Goal: Task Accomplishment & Management: Manage account settings

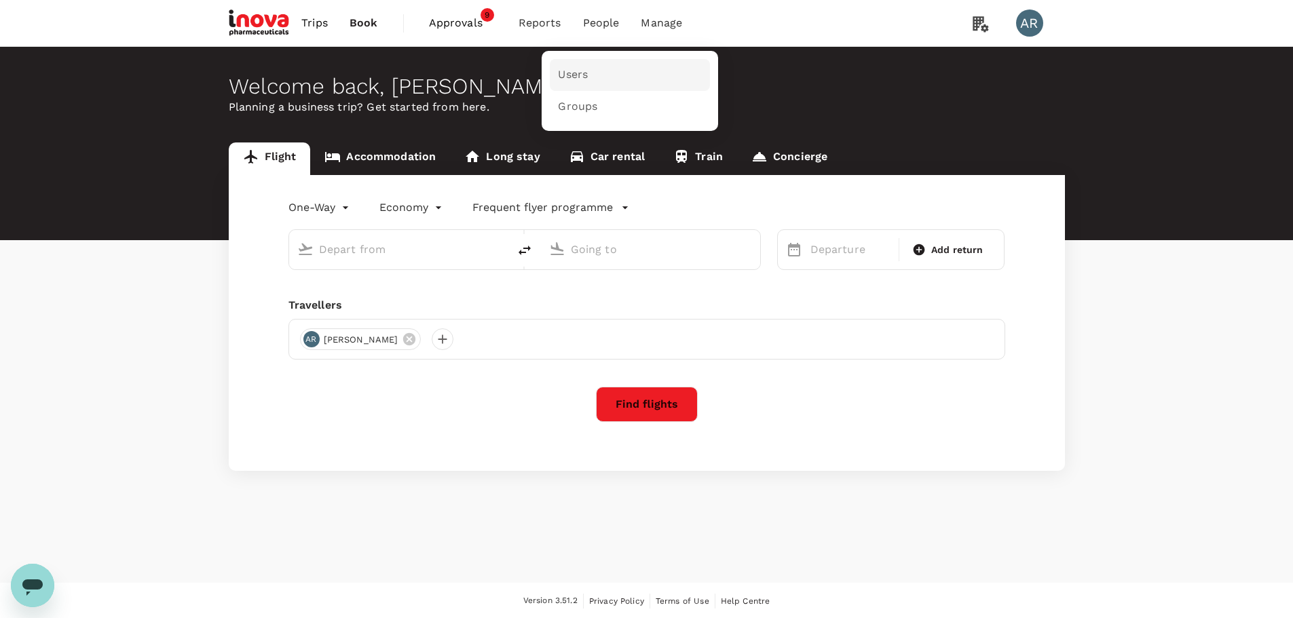
type input "Ngurah Rai Intl (DPS)"
type input "[GEOGRAPHIC_DATA], [GEOGRAPHIC_DATA] (any)"
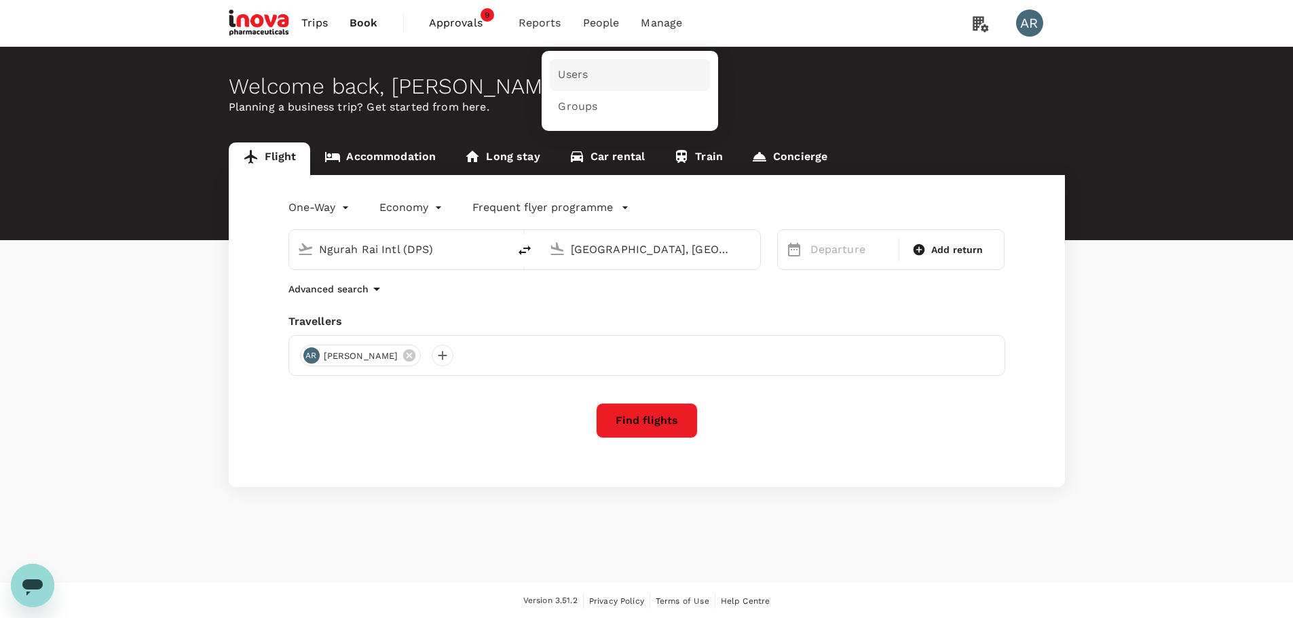
click at [613, 68] on link "Users" at bounding box center [630, 75] width 160 height 32
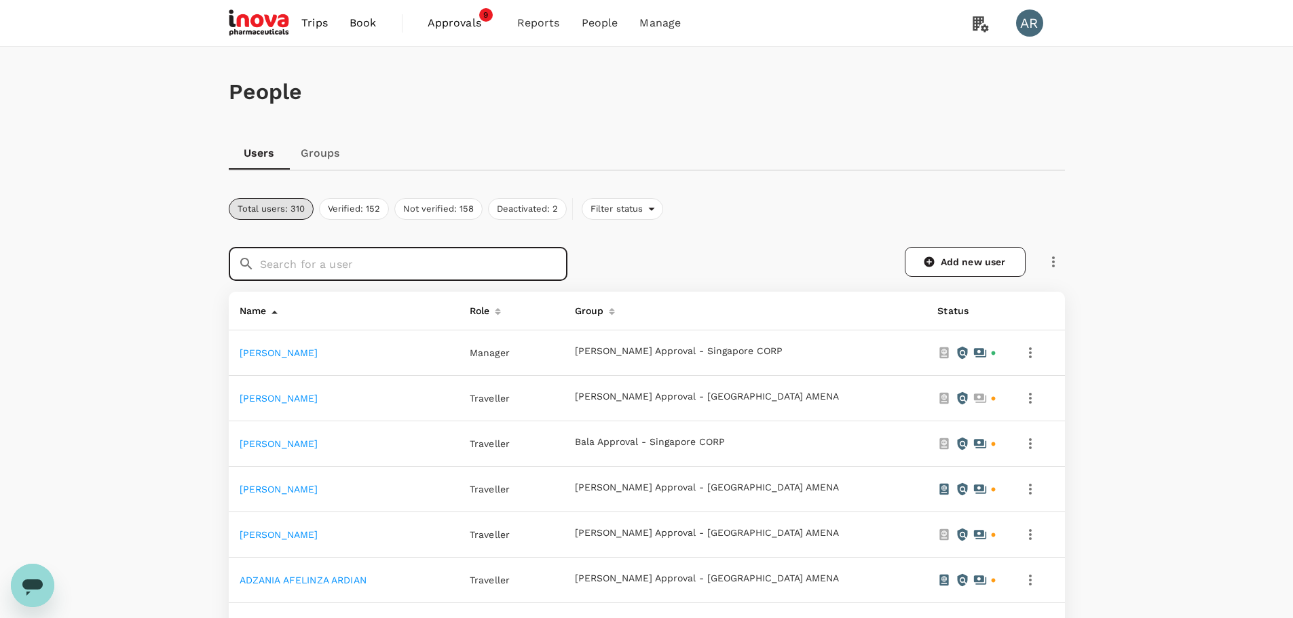
click at [502, 275] on input "text" at bounding box center [413, 264] width 307 height 34
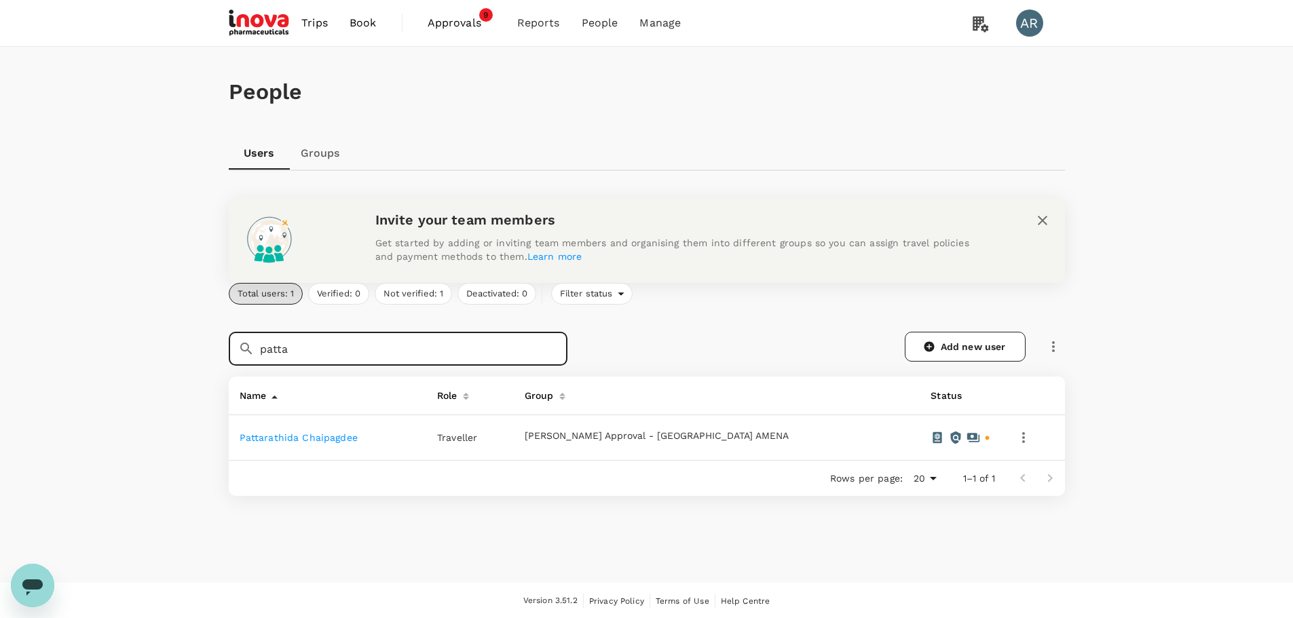
type input "patta"
click at [269, 437] on link "Pattarathida Chaipagdee" at bounding box center [299, 437] width 118 height 11
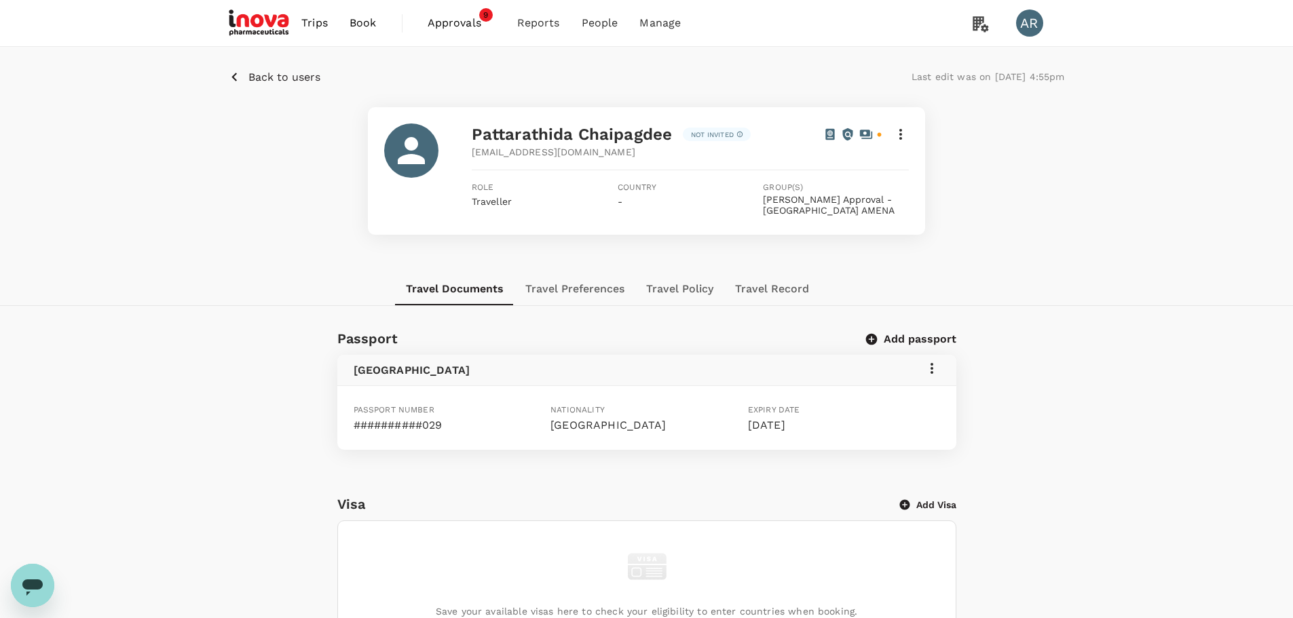
click at [900, 137] on icon at bounding box center [900, 134] width 16 height 16
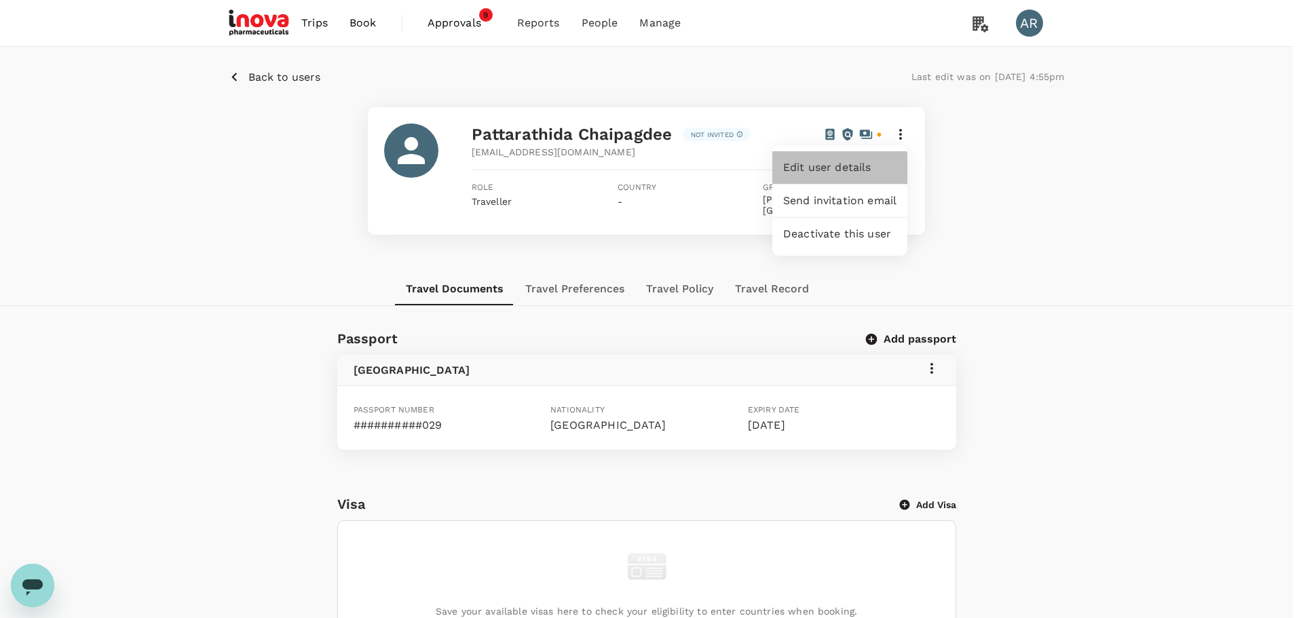
click at [889, 161] on span "Edit user details" at bounding box center [839, 167] width 113 height 16
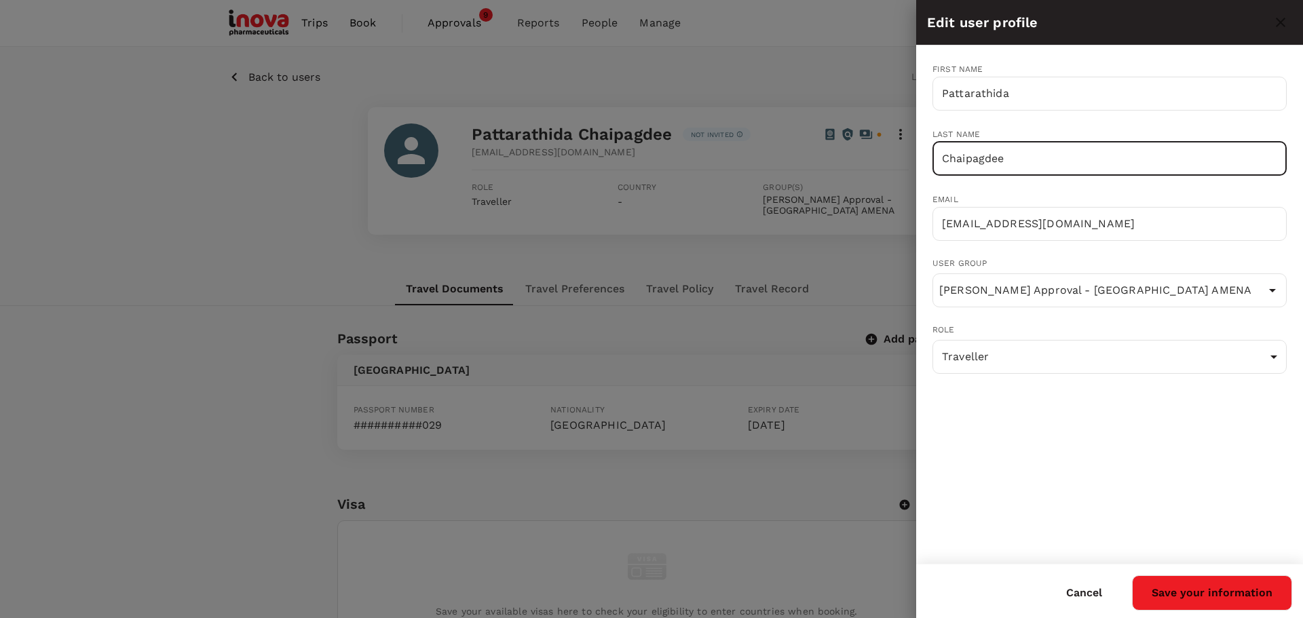
drag, startPoint x: 1012, startPoint y: 161, endPoint x: 944, endPoint y: 159, distance: 67.9
click at [944, 159] on input "Chaipagdee" at bounding box center [1109, 159] width 354 height 34
paste input "Taewan"
type input "Taewan"
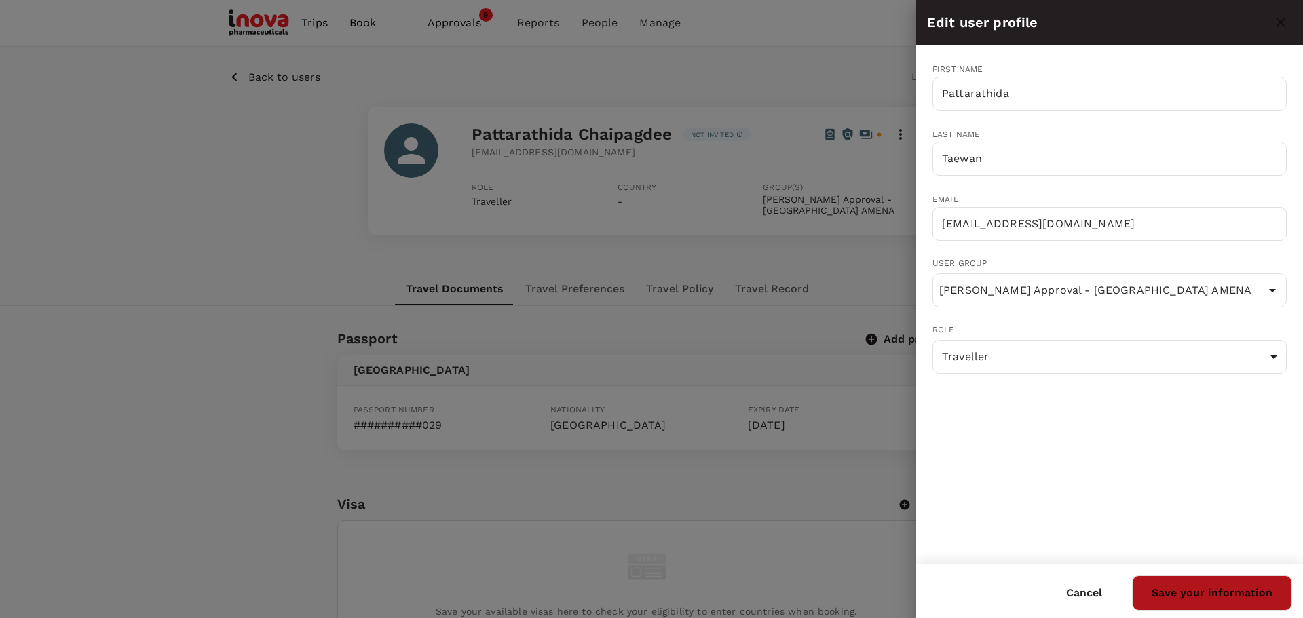
click at [1265, 586] on button "Save your information" at bounding box center [1212, 592] width 160 height 35
click at [1292, 552] on div "First name Pattarathida ​ Last name [PERSON_NAME] ​ Email [EMAIL_ADDRESS][DOMAI…" at bounding box center [1109, 304] width 387 height 518
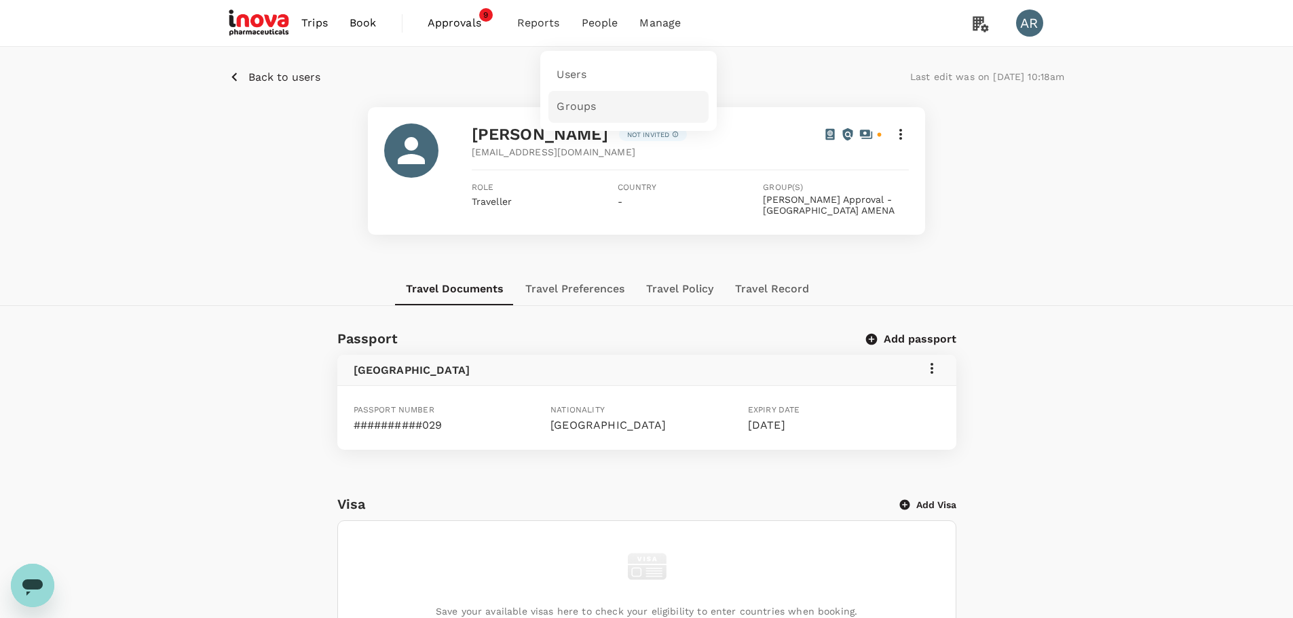
click at [613, 101] on link "Groups" at bounding box center [628, 107] width 160 height 32
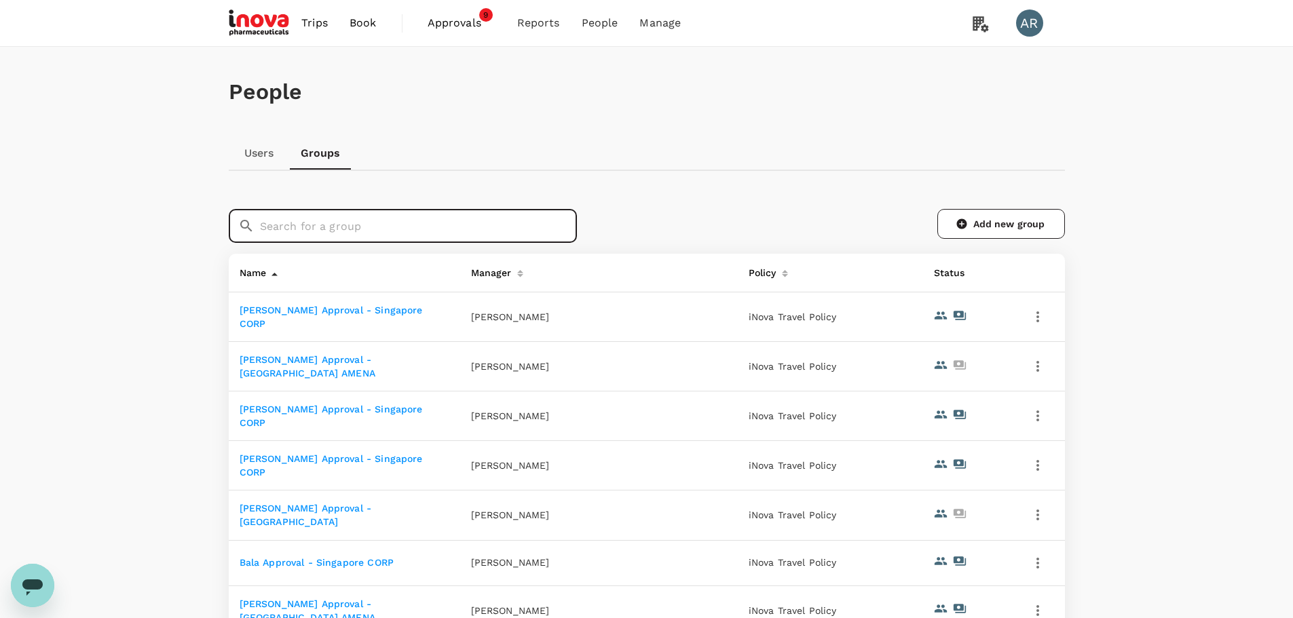
click at [562, 221] on input "text" at bounding box center [418, 226] width 317 height 34
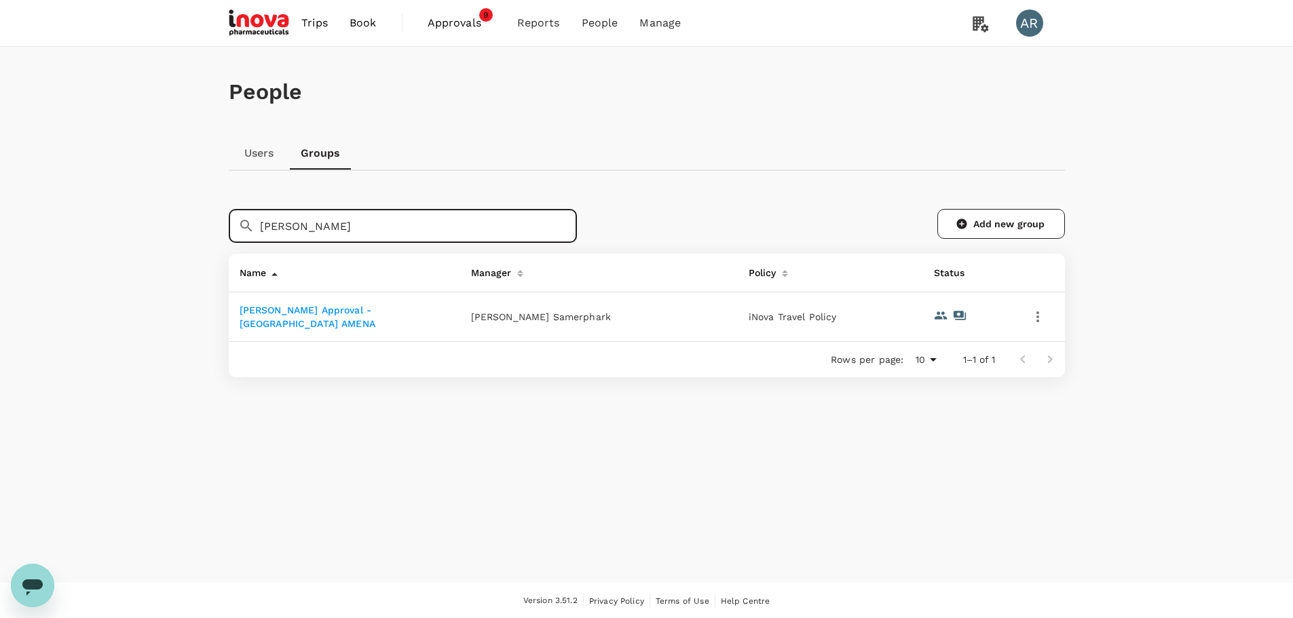
type input "[PERSON_NAME]"
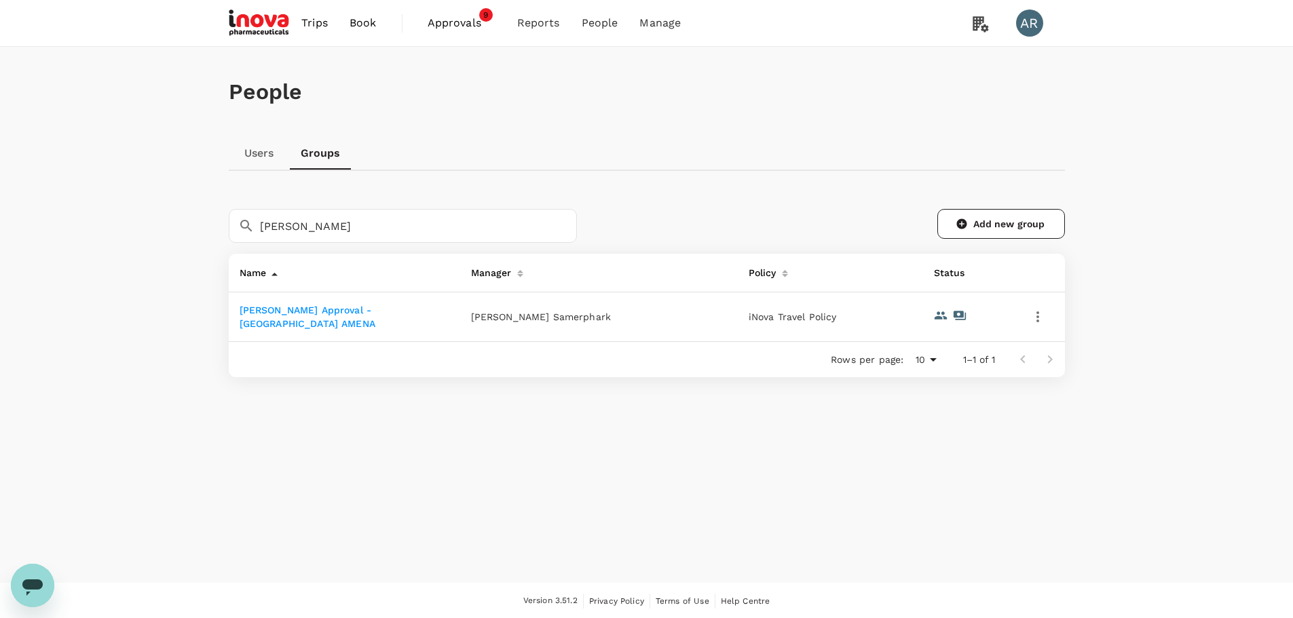
click at [373, 316] on link "[PERSON_NAME] Approval - [GEOGRAPHIC_DATA] AMENA" at bounding box center [308, 317] width 136 height 24
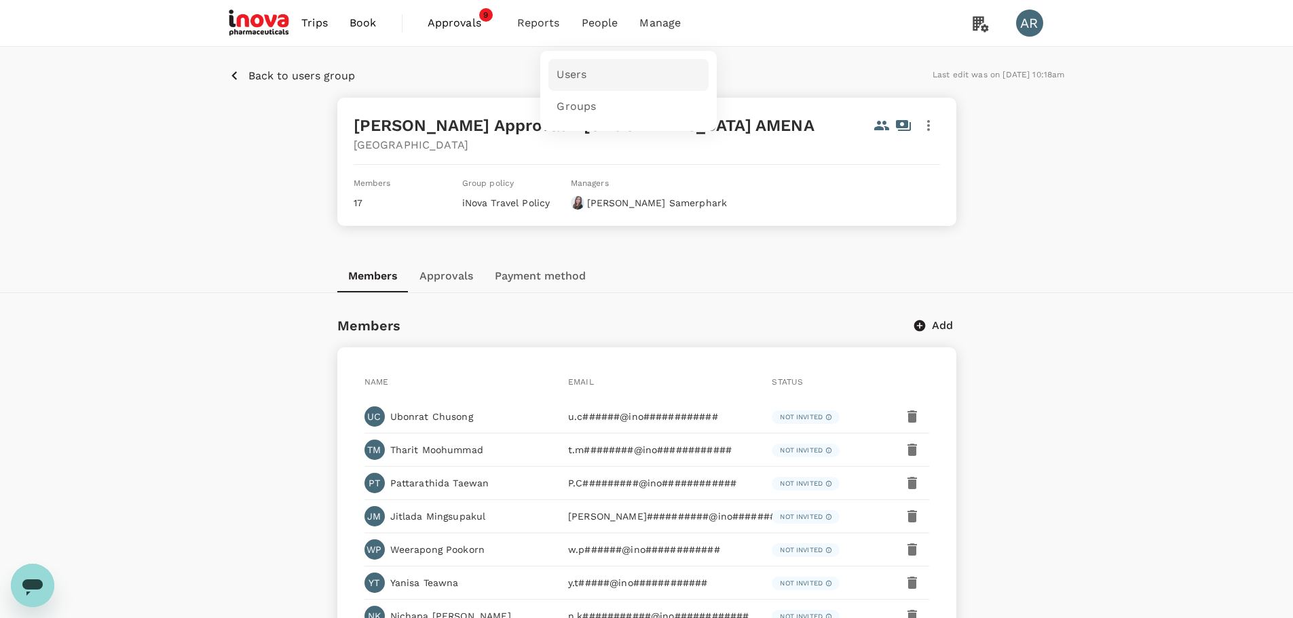
click at [605, 77] on link "Users" at bounding box center [628, 75] width 160 height 32
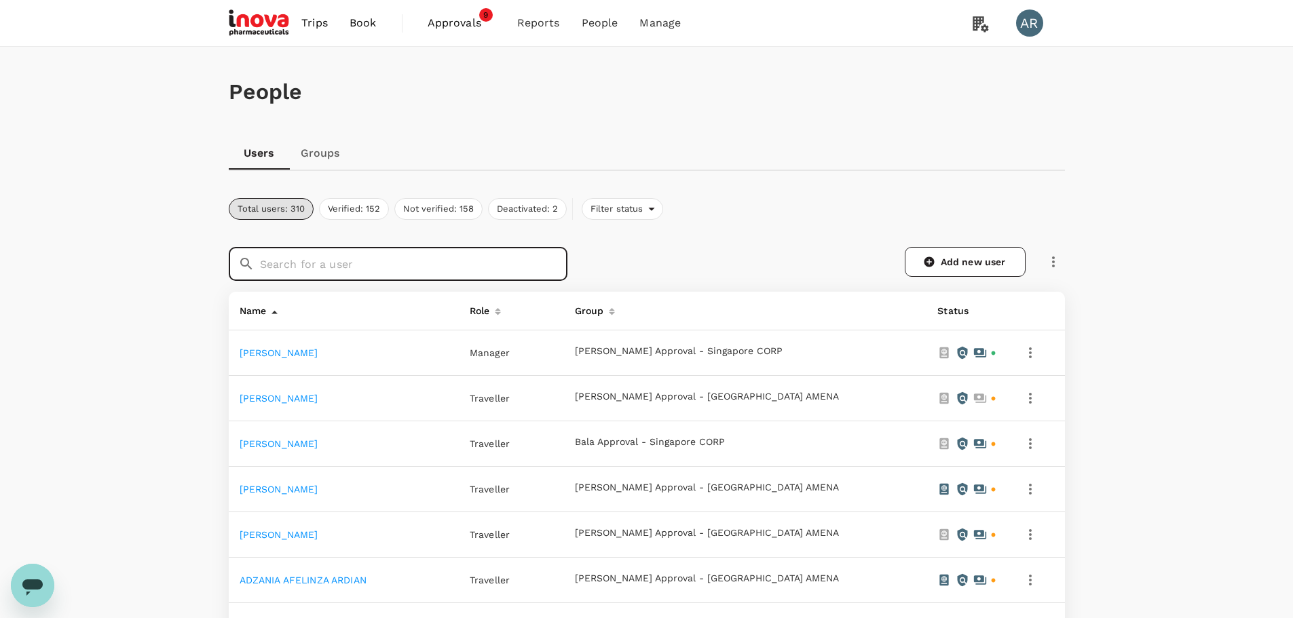
click at [564, 259] on input "text" at bounding box center [413, 264] width 307 height 34
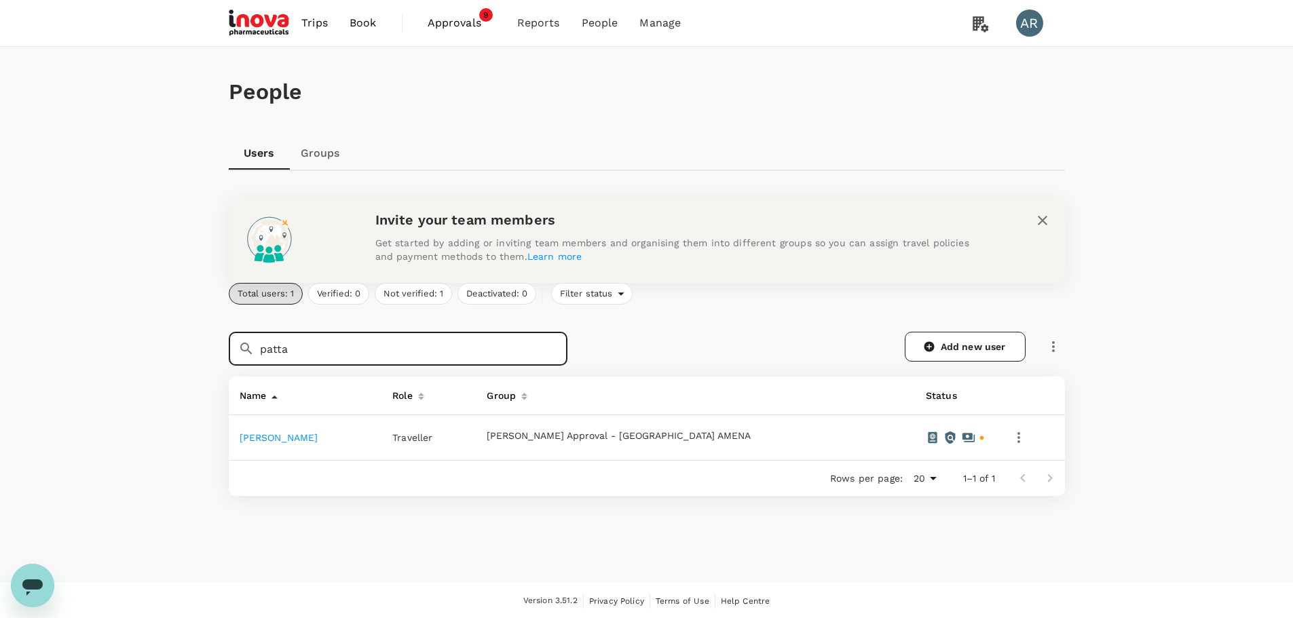
type input "patta"
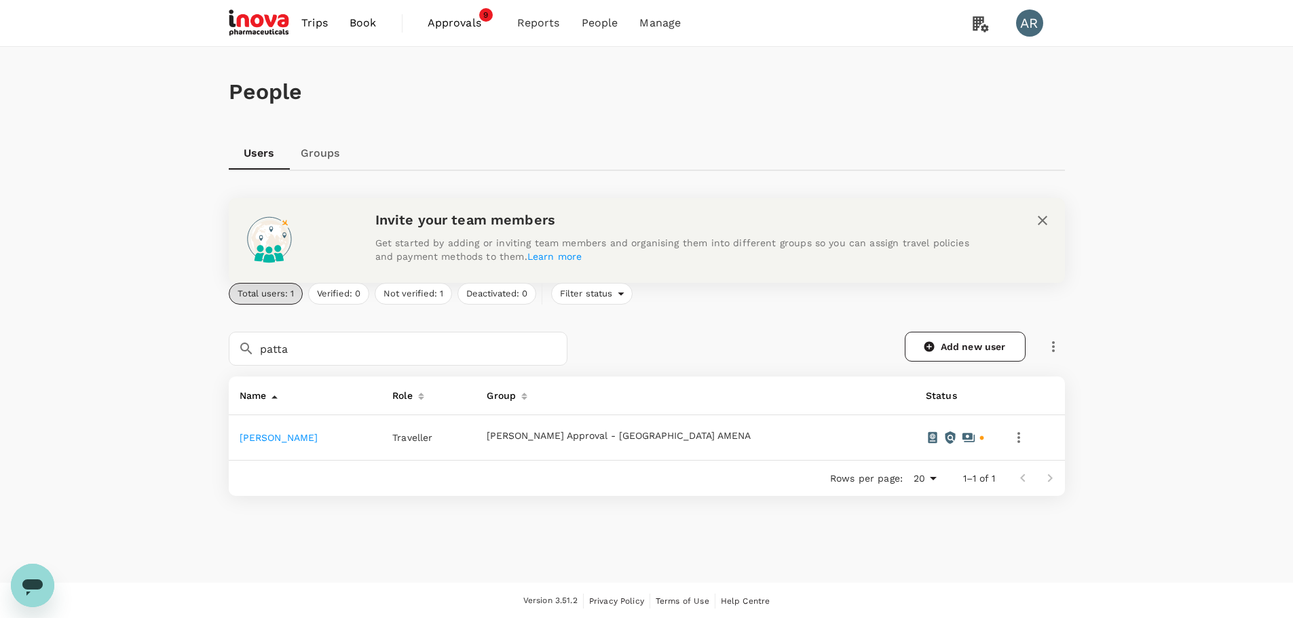
click at [318, 439] on link "[PERSON_NAME]" at bounding box center [279, 437] width 79 height 11
